Goal: Transaction & Acquisition: Purchase product/service

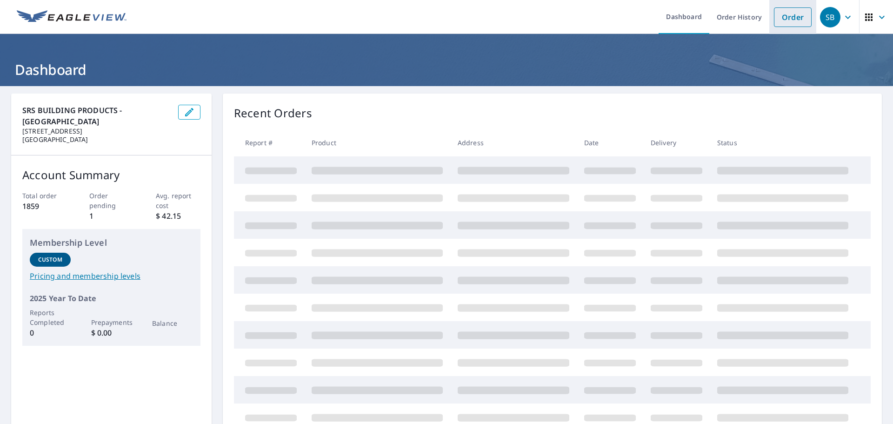
click at [778, 13] on link "Order" at bounding box center [793, 17] width 38 height 20
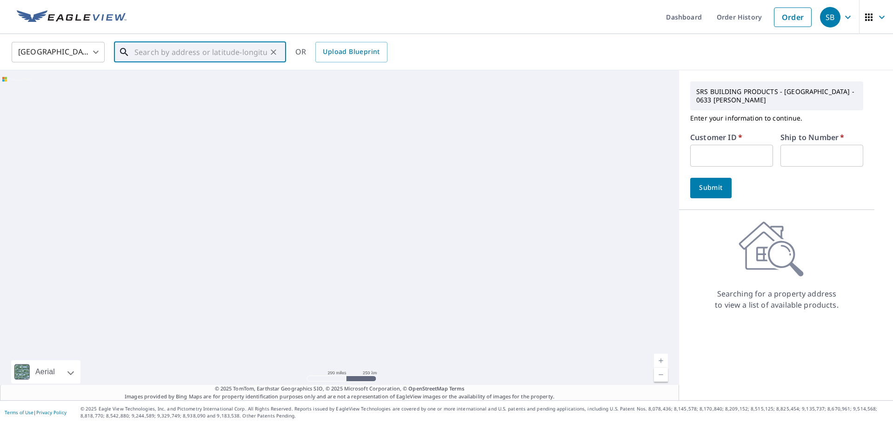
click at [189, 51] on input "text" at bounding box center [200, 52] width 133 height 26
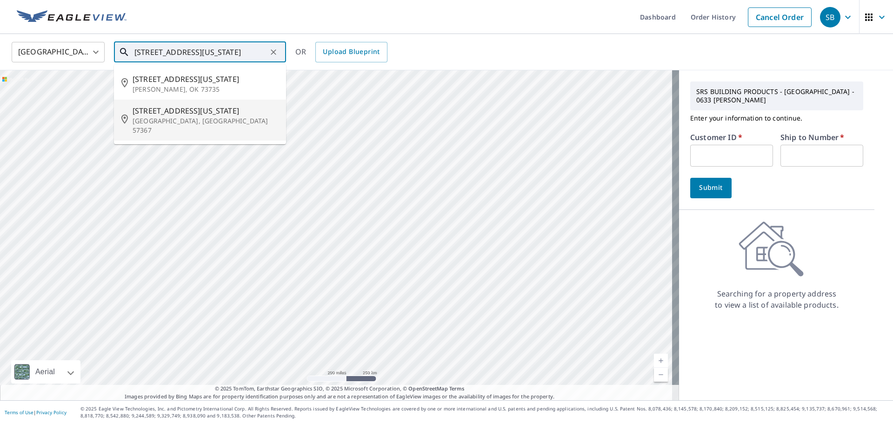
click at [174, 125] on p "[GEOGRAPHIC_DATA], [GEOGRAPHIC_DATA] 57367" at bounding box center [206, 125] width 146 height 19
type input "[STREET_ADDRESS][US_STATE][PERSON_NAME]"
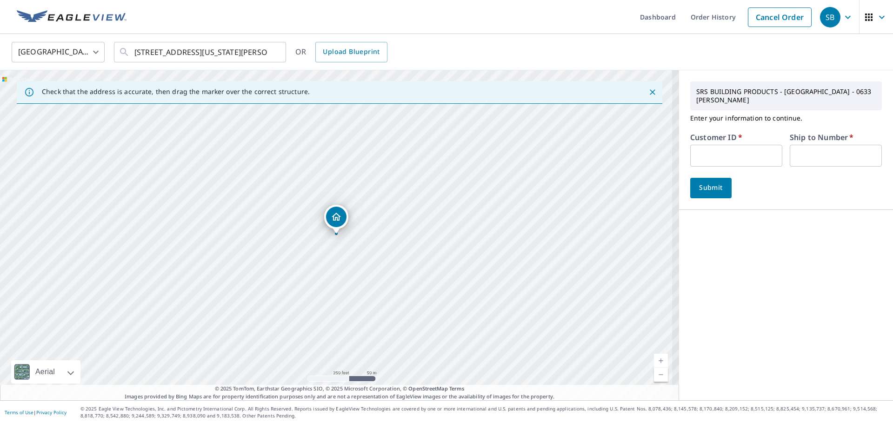
click at [697, 148] on input "text" at bounding box center [736, 156] width 92 height 22
type input "CCL633"
click at [814, 153] on input "text" at bounding box center [835, 156] width 92 height 22
type input "1"
click at [759, 250] on div "SRS BUILDING PRODUCTS - [GEOGRAPHIC_DATA] - 0633 [PERSON_NAME] Enter your infor…" at bounding box center [786, 235] width 214 height 330
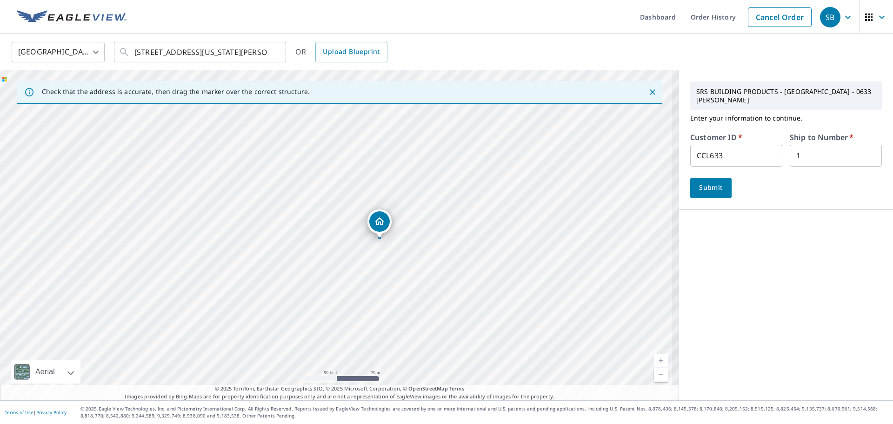
drag, startPoint x: 360, startPoint y: 326, endPoint x: 304, endPoint y: 278, distance: 74.2
click at [304, 278] on div "[STREET_ADDRESS][US_STATE][PERSON_NAME]" at bounding box center [339, 235] width 679 height 330
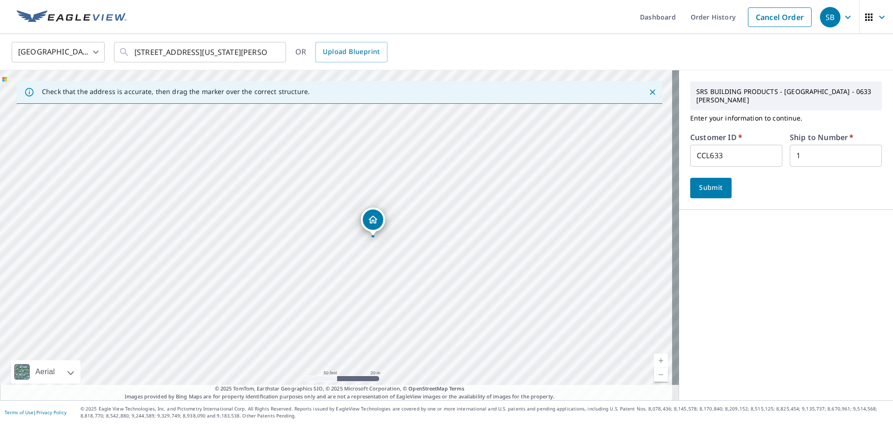
click at [698, 182] on span "Submit" at bounding box center [710, 188] width 27 height 12
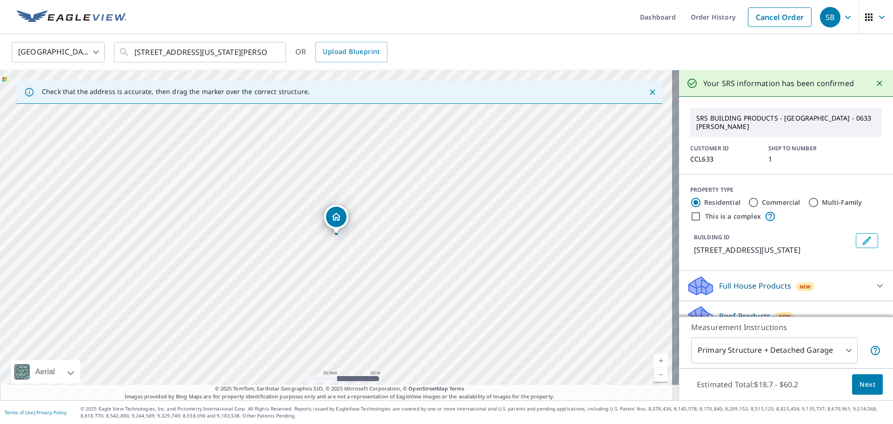
scroll to position [81, 0]
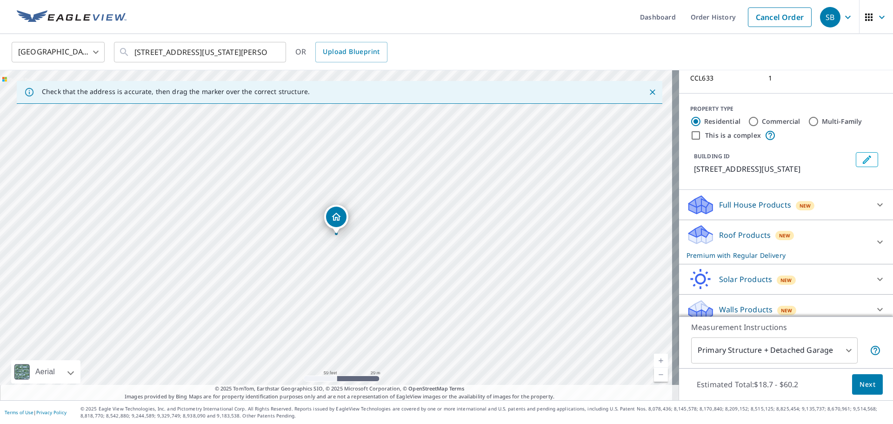
click at [874, 236] on icon at bounding box center [879, 241] width 11 height 11
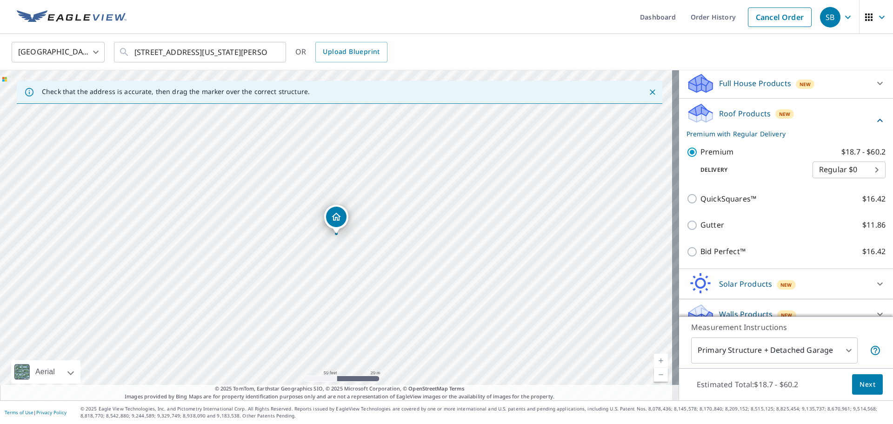
scroll to position [207, 0]
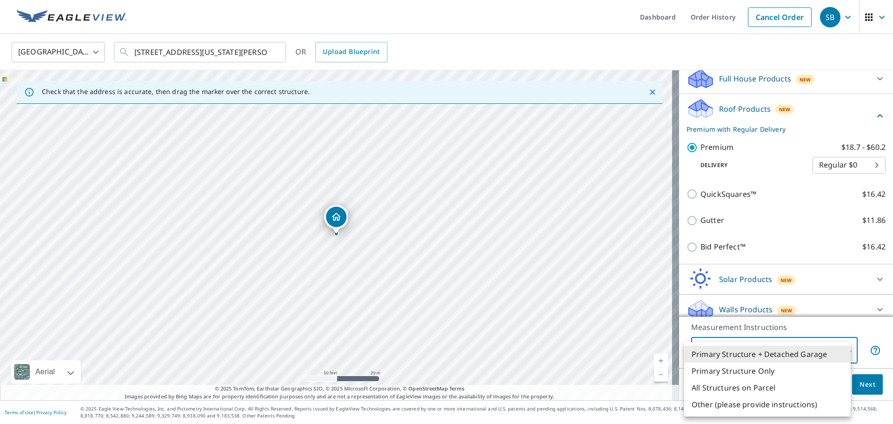
click at [813, 352] on body "SB SB Dashboard Order History Cancel Order SB [GEOGRAPHIC_DATA] [GEOGRAPHIC_DAT…" at bounding box center [446, 212] width 893 height 424
click at [762, 369] on li "Primary Structure Only" at bounding box center [767, 370] width 166 height 17
type input "2"
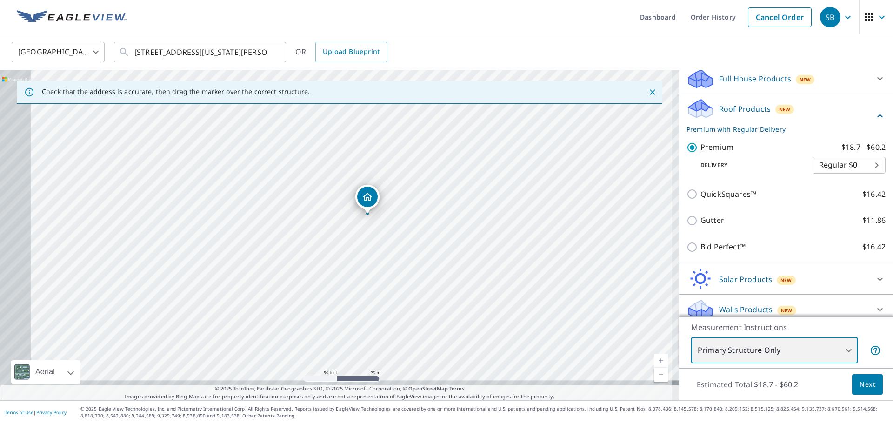
drag, startPoint x: 579, startPoint y: 283, endPoint x: 509, endPoint y: 234, distance: 86.2
click at [509, 234] on div "[STREET_ADDRESS][US_STATE][PERSON_NAME]" at bounding box center [339, 235] width 679 height 330
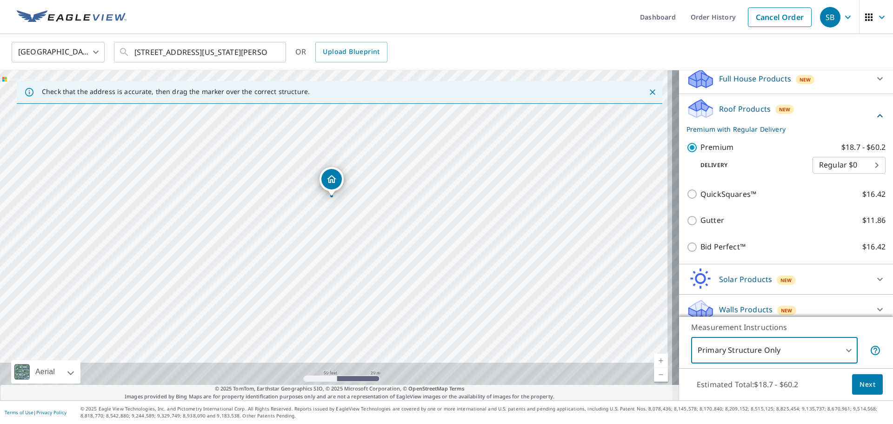
click at [864, 384] on span "Next" at bounding box center [867, 384] width 16 height 12
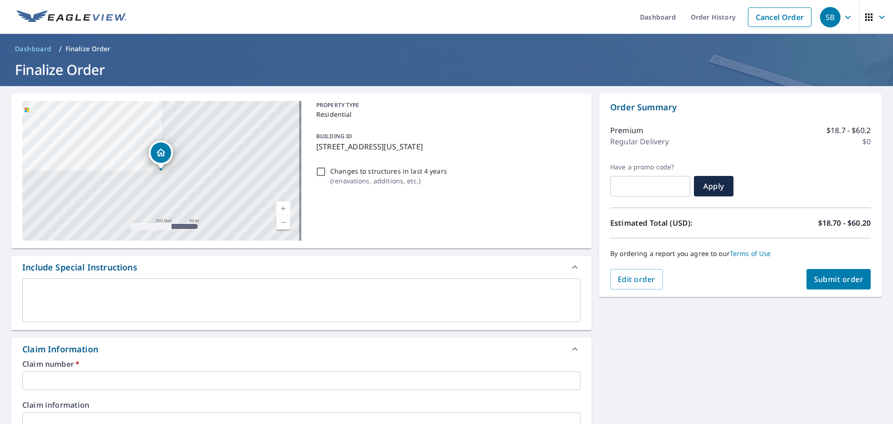
click at [156, 385] on input "text" at bounding box center [301, 380] width 558 height 19
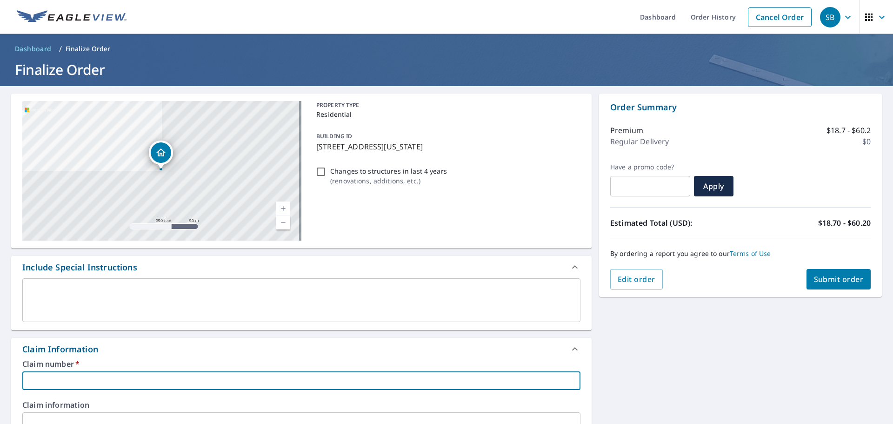
type input "C"
checkbox input "true"
type input "Cuka Construction"
checkbox input "true"
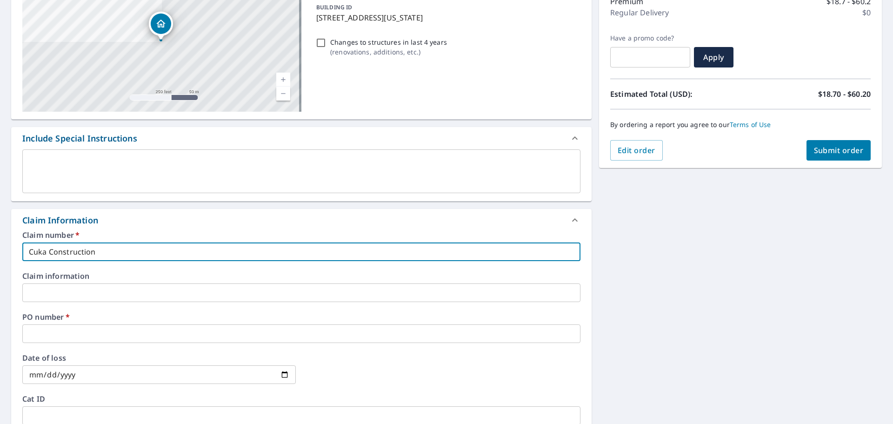
scroll to position [139, 0]
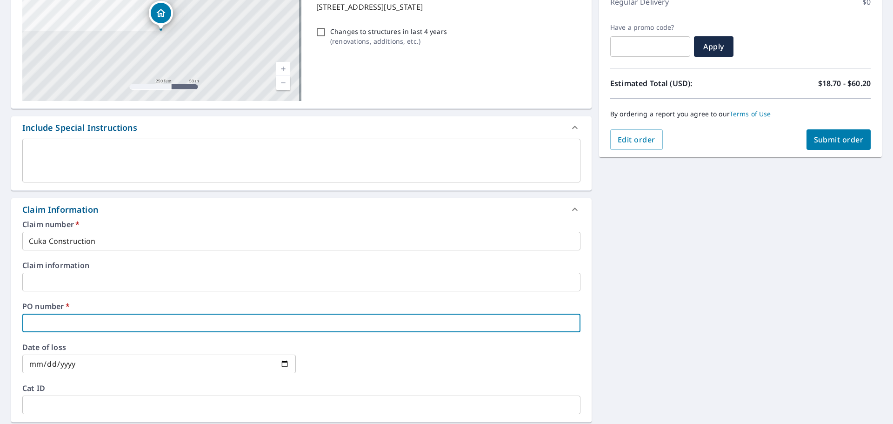
click at [80, 323] on input "text" at bounding box center [301, 322] width 558 height 19
type input "5"
checkbox input "true"
type input "51"
checkbox input "true"
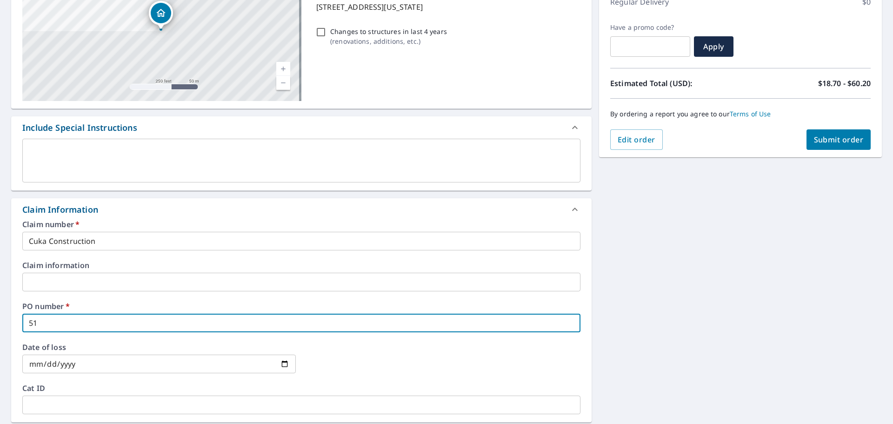
type input "515"
checkbox input "true"
type input "515"
checkbox input "true"
type input "515 m"
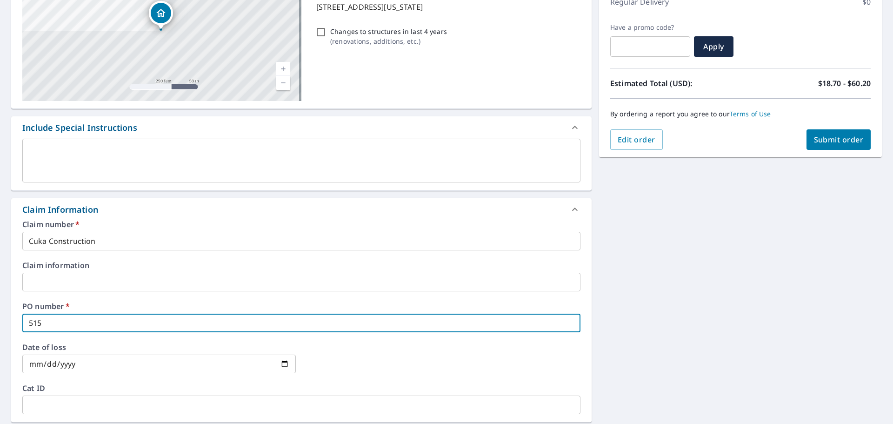
checkbox input "true"
type input "515"
checkbox input "true"
type input "515 m"
checkbox input "true"
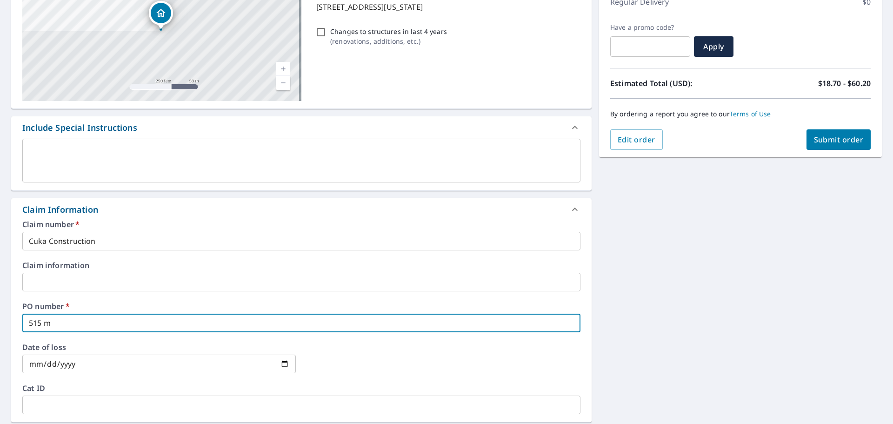
type input "515 mI"
checkbox input "true"
type input "515 mIS"
checkbox input "true"
type input "515 mISS"
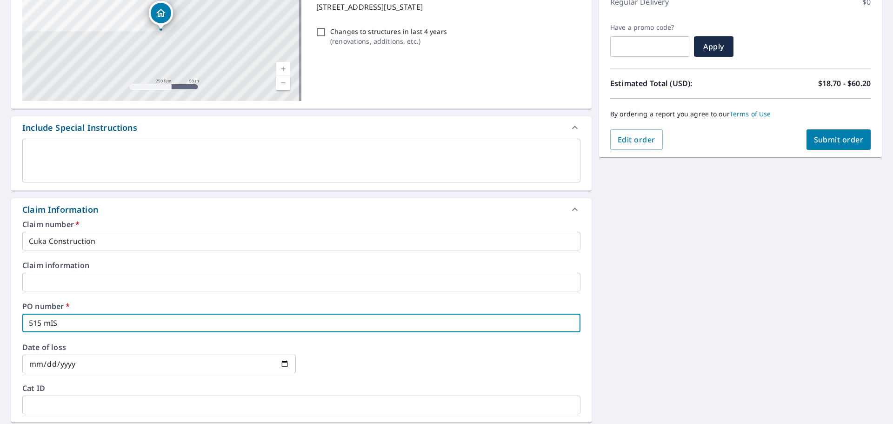
checkbox input "true"
type input "515 mISSO"
checkbox input "true"
type input "515 mISSOU"
checkbox input "true"
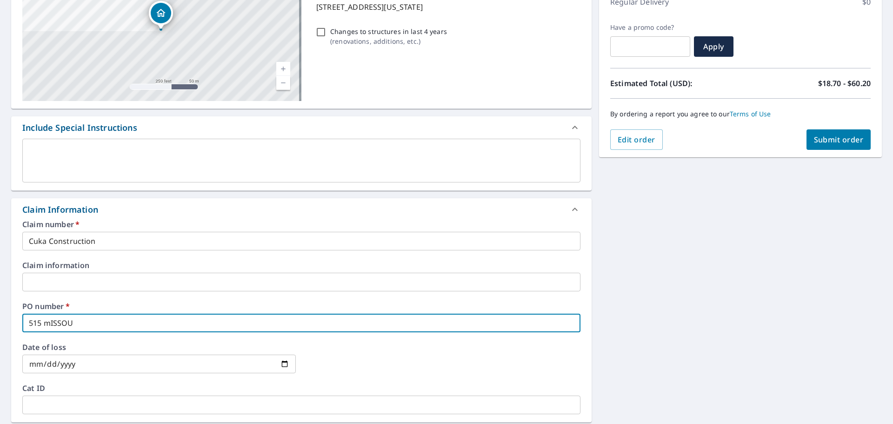
type input "515 mISSOUR"
checkbox input "true"
type input "515 [US_STATE]"
checkbox input "true"
type input "515 [US_STATE]"
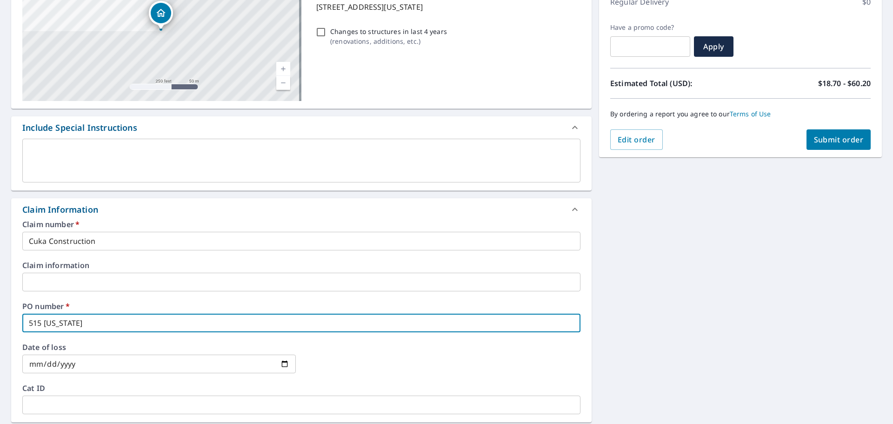
checkbox input "true"
type input "515 [US_STATE] d"
checkbox input "true"
type input "515 [US_STATE] dT"
checkbox input "true"
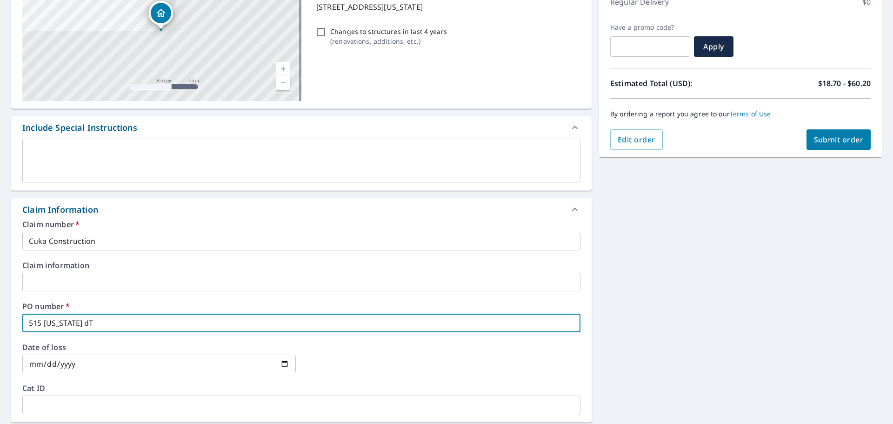
type input "515 [US_STATE] d"
checkbox input "true"
type input "515 [US_STATE]"
checkbox input "true"
type input "515 [US_STATE]"
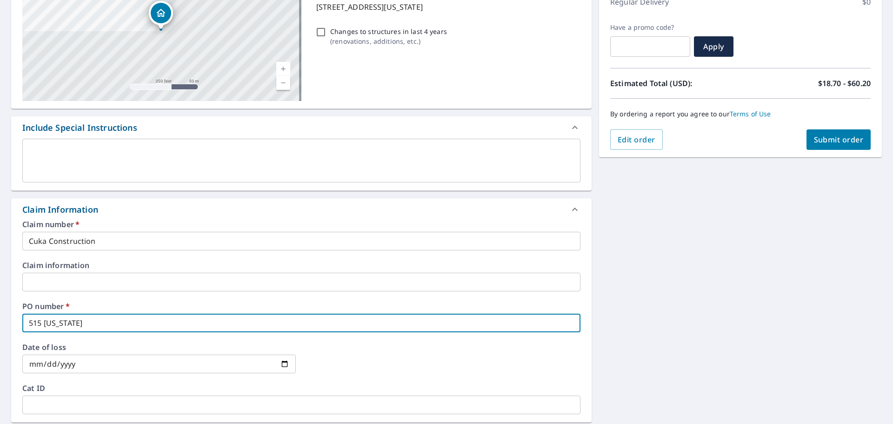
checkbox input "true"
type input "515 mISSOUR"
checkbox input "true"
type input "515 mISSOU"
checkbox input "true"
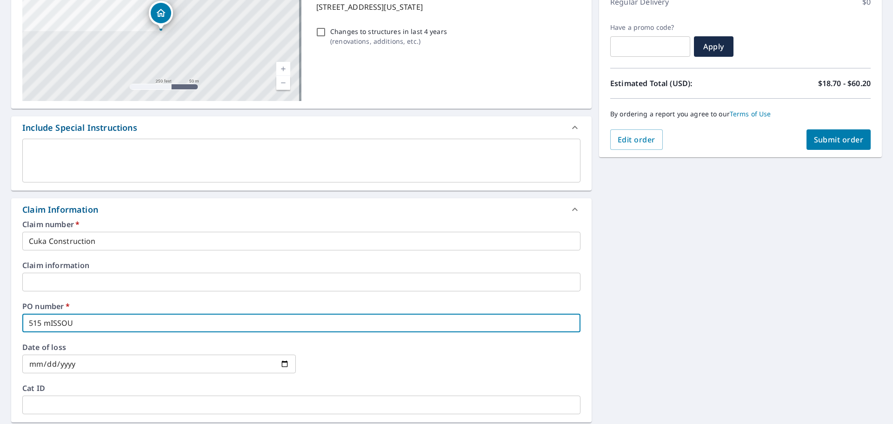
type input "515 mISSO"
checkbox input "true"
type input "515 mISS"
checkbox input "true"
type input "515 mIS"
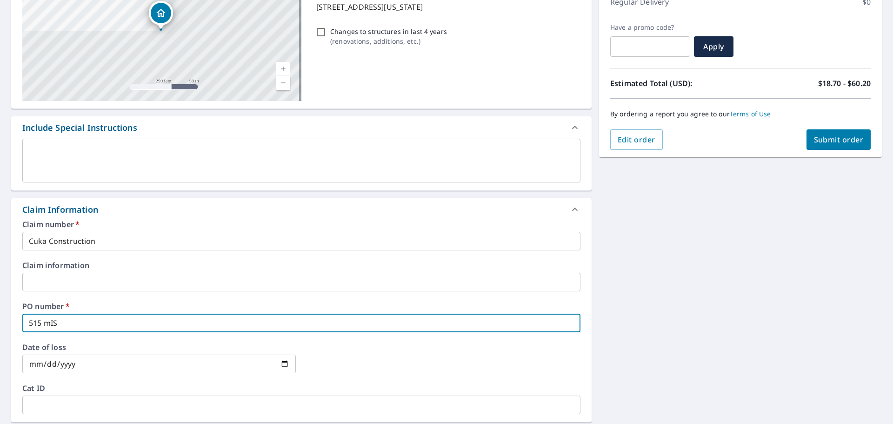
checkbox input "true"
type input "515 mI"
checkbox input "true"
type input "515 m"
checkbox input "true"
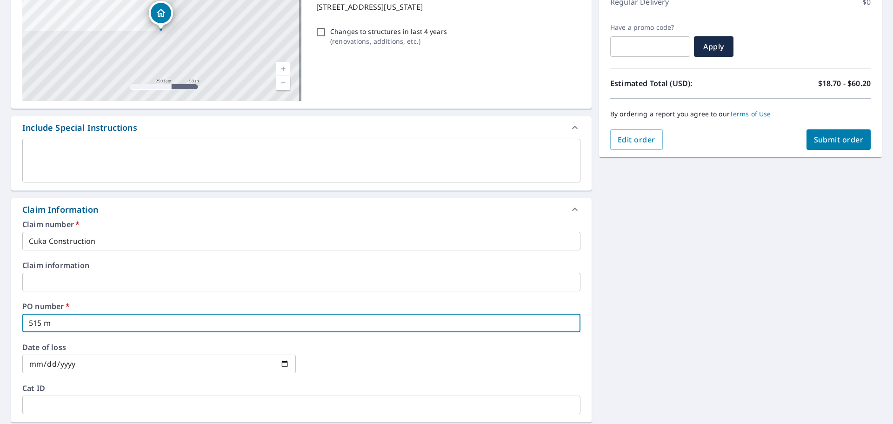
type input "515"
checkbox input "true"
type input "515 M"
checkbox input "true"
type input "515 Mi"
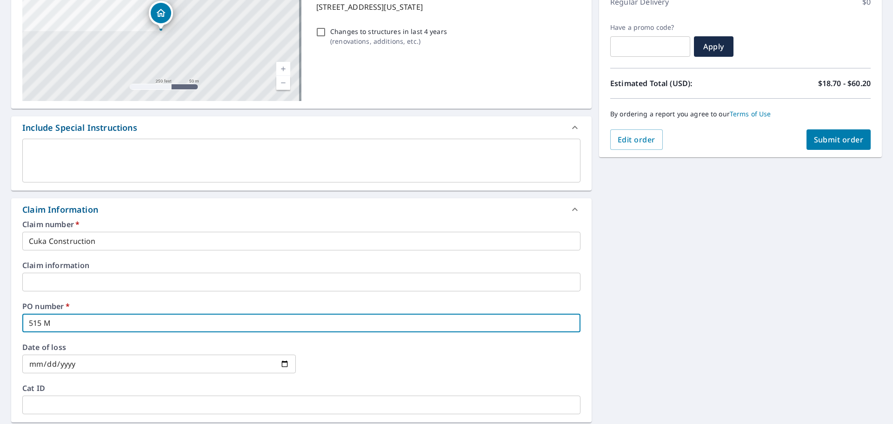
checkbox input "true"
type input "515 Mis"
checkbox input "true"
type input "515 Miss"
checkbox input "true"
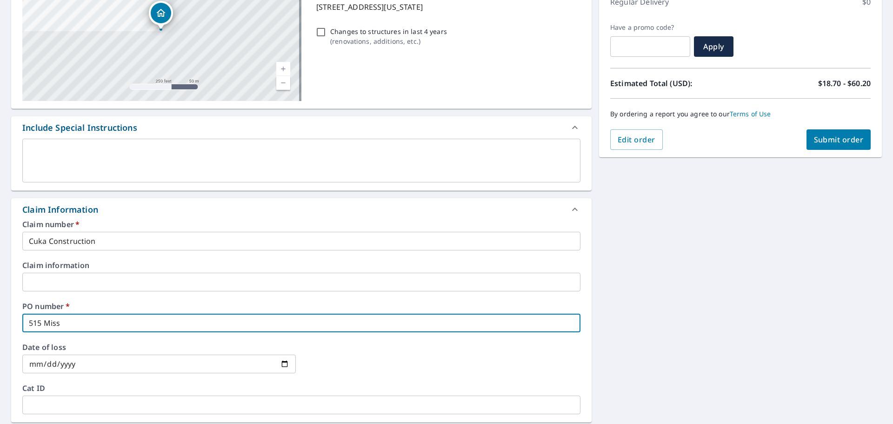
type input "515 Misso"
checkbox input "true"
type input "515 Missou"
checkbox input "true"
type input "515 Missour"
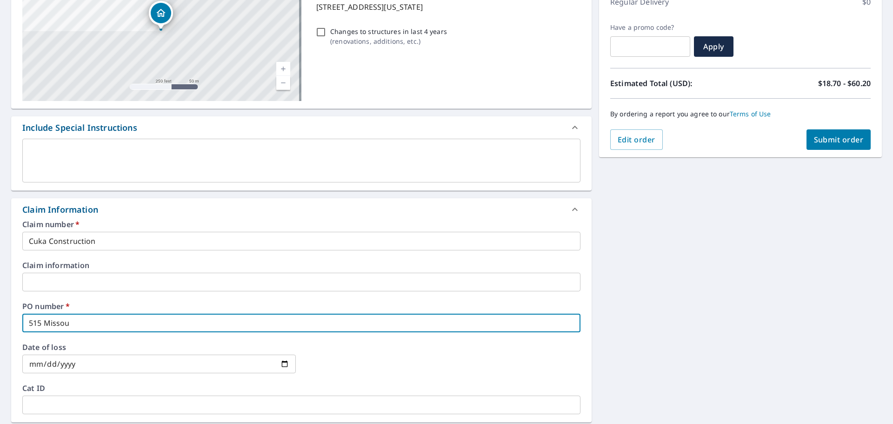
checkbox input "true"
type input "515 [US_STATE]"
checkbox input "true"
type input "515 [US_STATE]"
checkbox input "true"
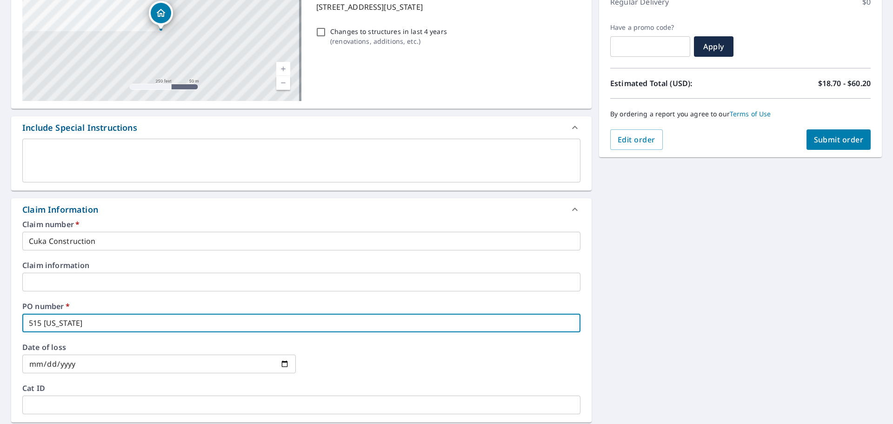
type input "515 [US_STATE] D"
checkbox input "true"
type input "[STREET_ADDRESS][US_STATE]"
checkbox input "true"
type input "[STREET_ADDRESS][US_STATE]"
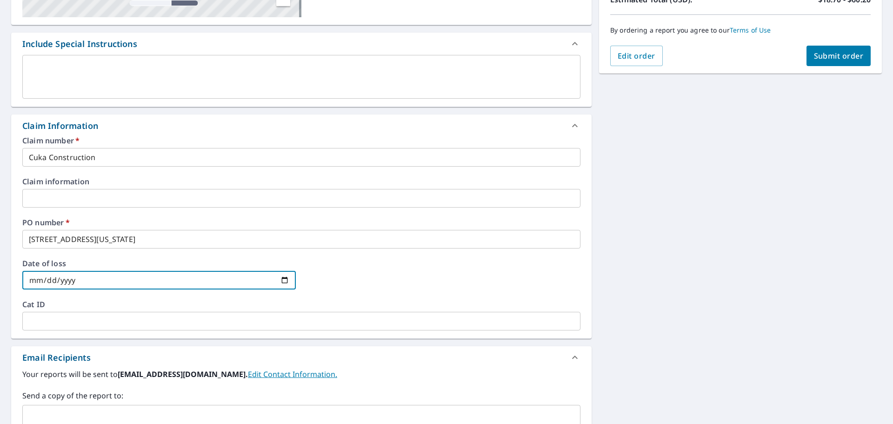
scroll to position [279, 0]
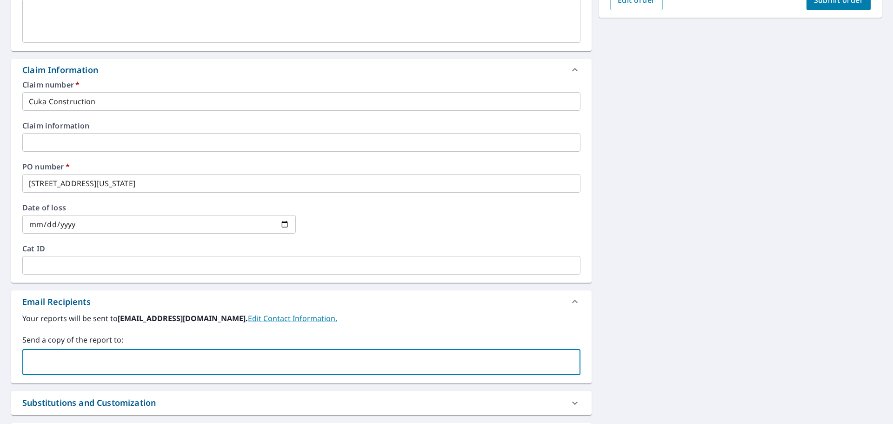
click at [67, 367] on input "text" at bounding box center [295, 362] width 536 height 18
type input "[EMAIL_ADDRESS][DOMAIN_NAME]"
checkbox input "true"
click at [163, 337] on label "Send a copy of the report to:" at bounding box center [301, 339] width 558 height 11
click at [147, 363] on input "text" at bounding box center [354, 362] width 415 height 18
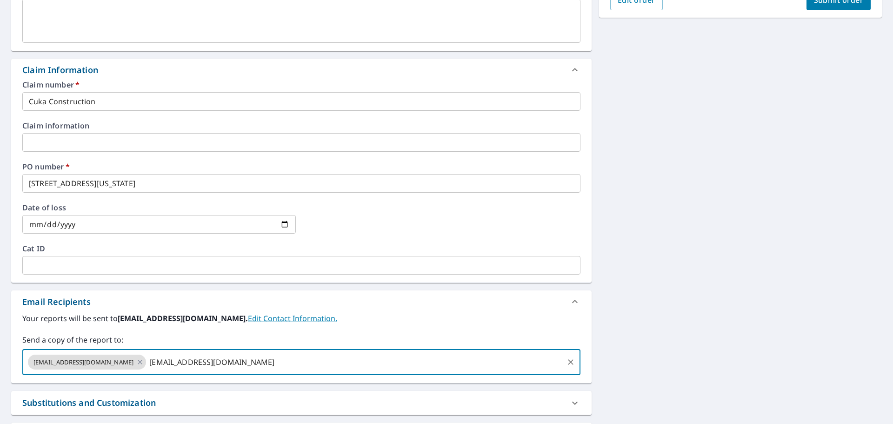
type input "[EMAIL_ADDRESS][DOMAIN_NAME]"
click at [354, 318] on label "Your reports will be sent to [EMAIL_ADDRESS][DOMAIN_NAME]. Edit Contact Informa…" at bounding box center [301, 317] width 558 height 11
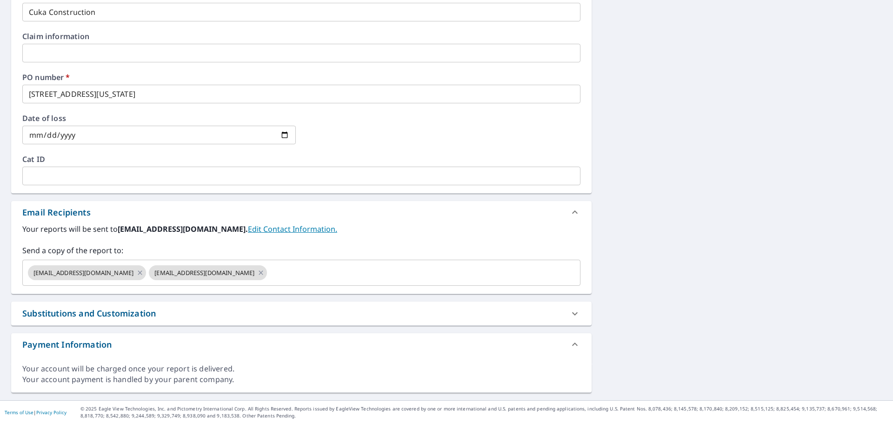
click at [203, 316] on div "Substitutions and Customization" at bounding box center [292, 313] width 541 height 13
checkbox input "true"
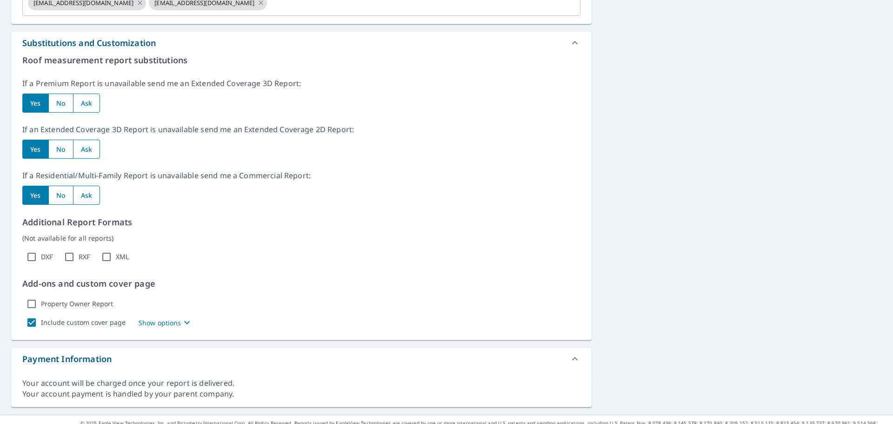
scroll to position [647, 0]
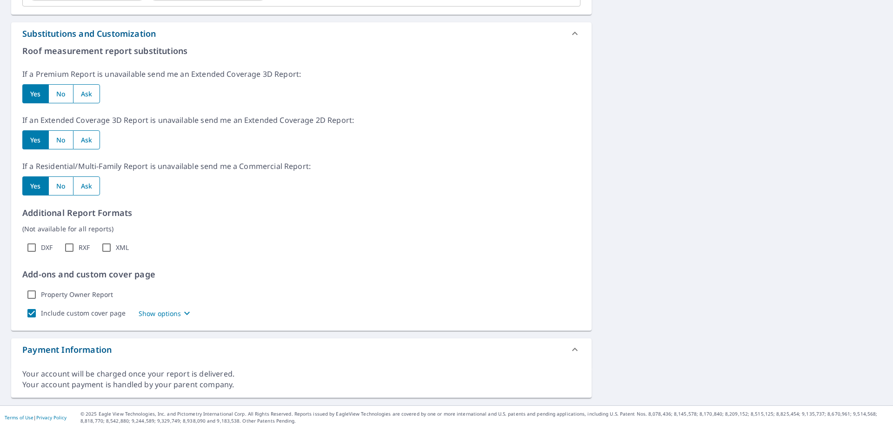
click at [93, 93] on input "radio" at bounding box center [86, 93] width 27 height 19
radio input "true"
checkbox input "true"
click at [91, 139] on input "radio" at bounding box center [86, 139] width 27 height 19
radio input "true"
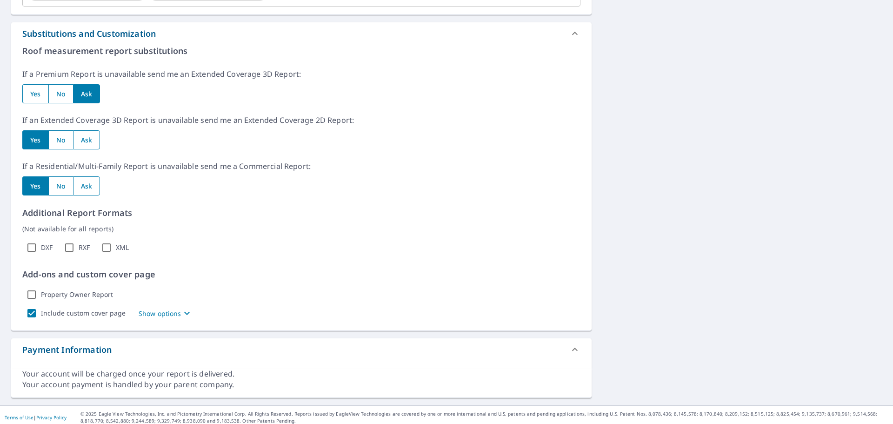
checkbox input "true"
click at [62, 193] on input "radio" at bounding box center [60, 185] width 25 height 19
radio input "true"
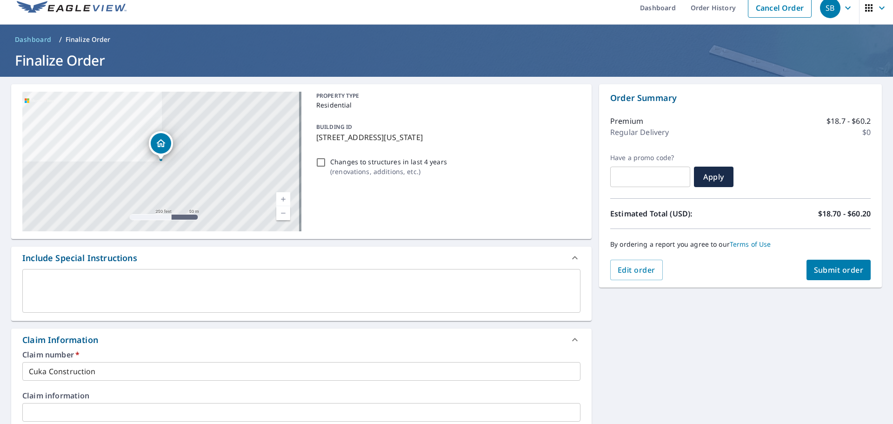
scroll to position [0, 0]
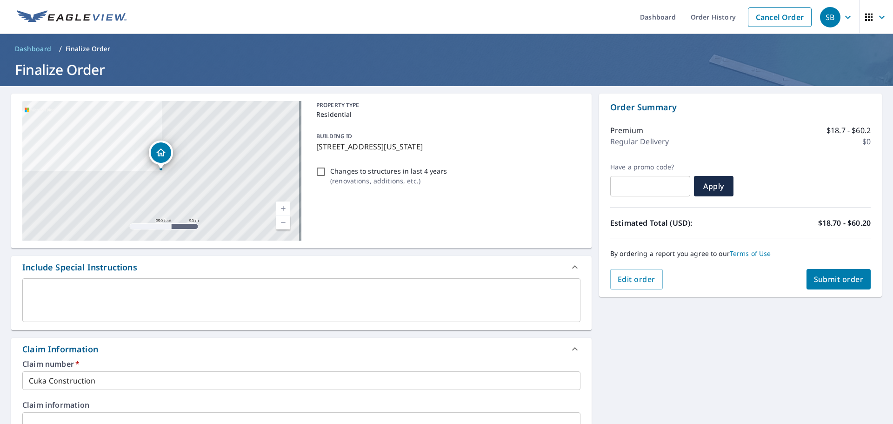
click at [814, 274] on span "Submit order" at bounding box center [839, 279] width 50 height 10
checkbox input "true"
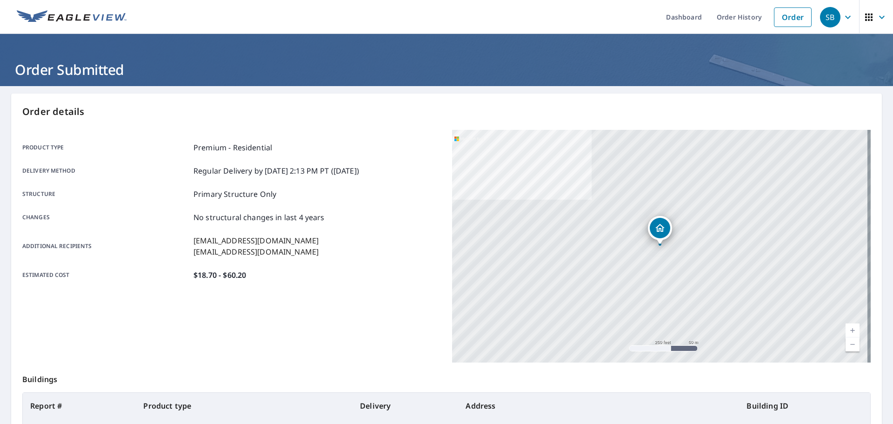
click at [842, 13] on icon "button" at bounding box center [847, 17] width 11 height 11
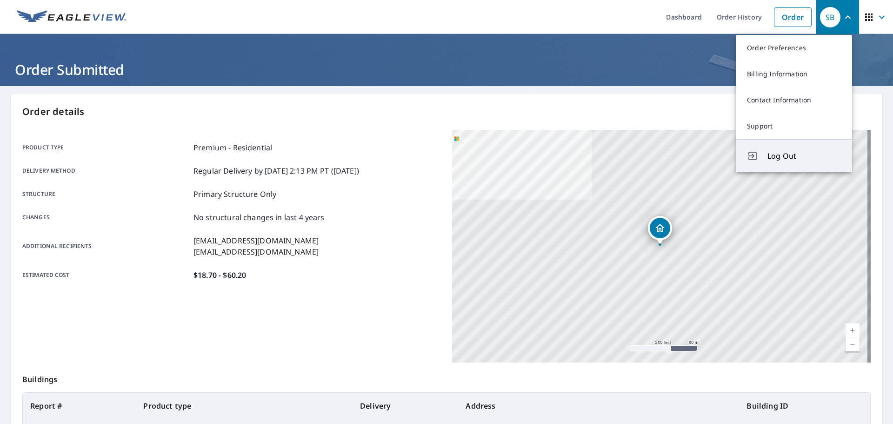
click at [781, 156] on span "Log Out" at bounding box center [803, 155] width 73 height 11
